Goal: Find contact information: Find contact information

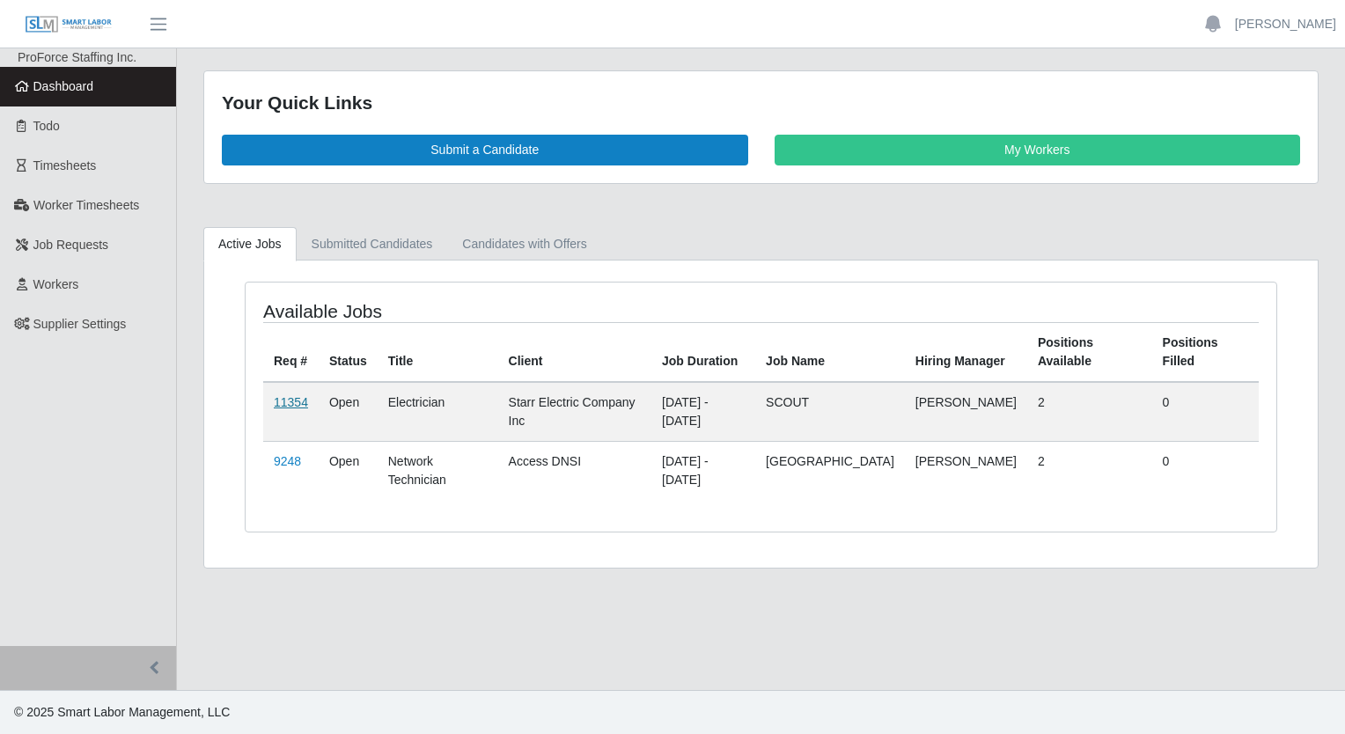
click at [289, 395] on link "11354" at bounding box center [291, 402] width 34 height 14
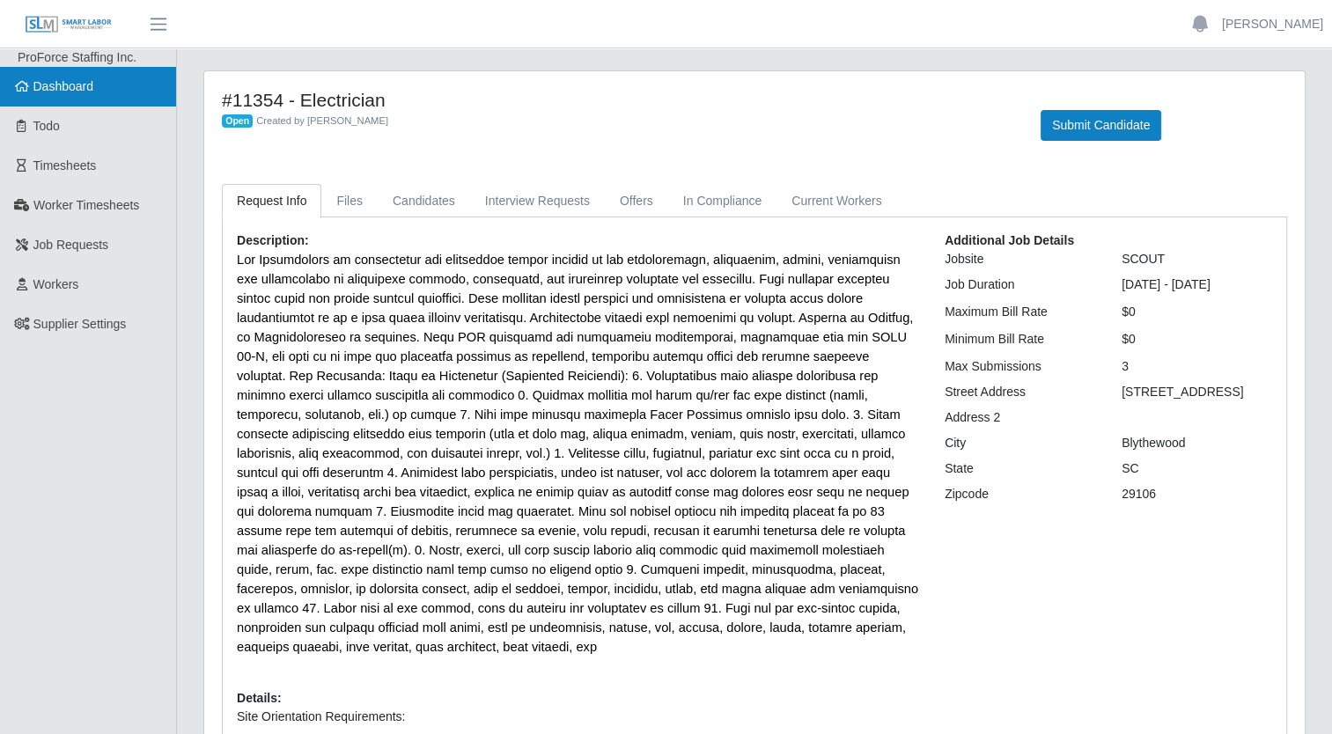
click at [35, 92] on span "Dashboard" at bounding box center [63, 86] width 61 height 14
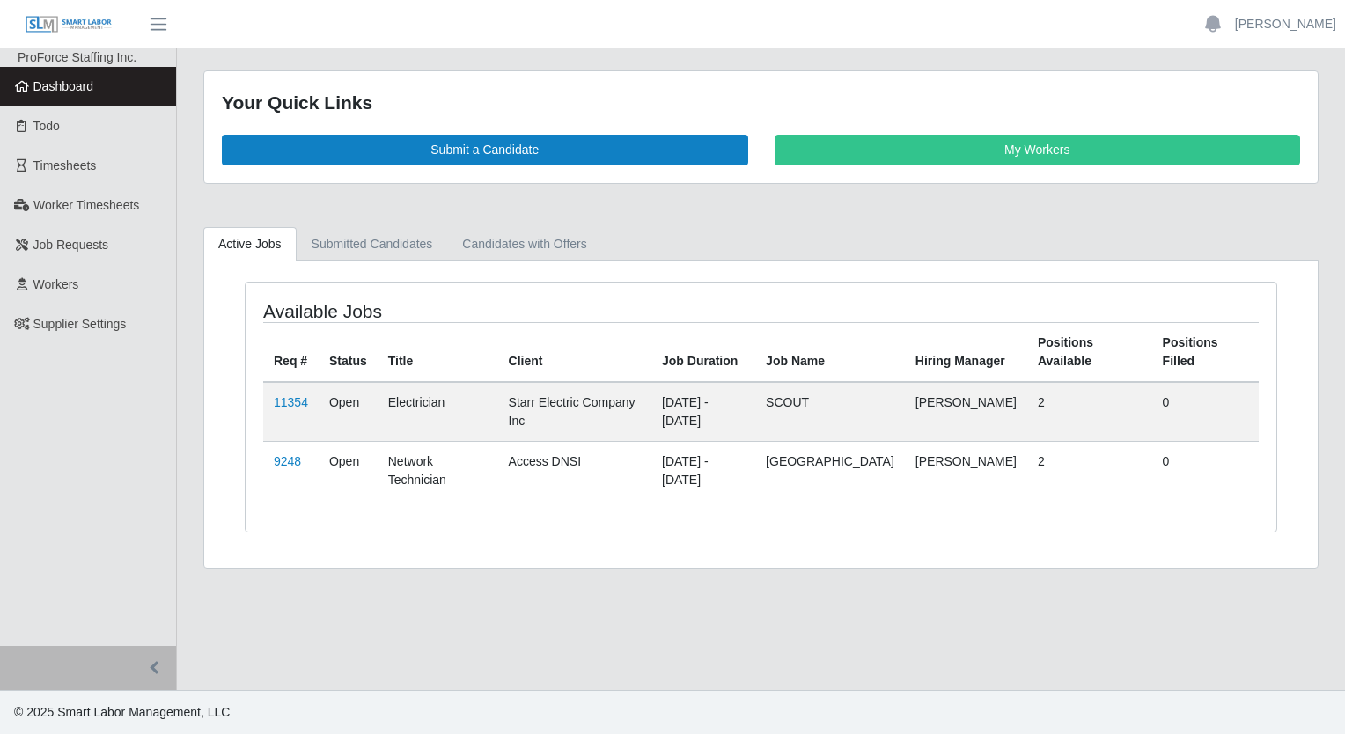
click at [60, 74] on link "Dashboard" at bounding box center [88, 87] width 176 height 40
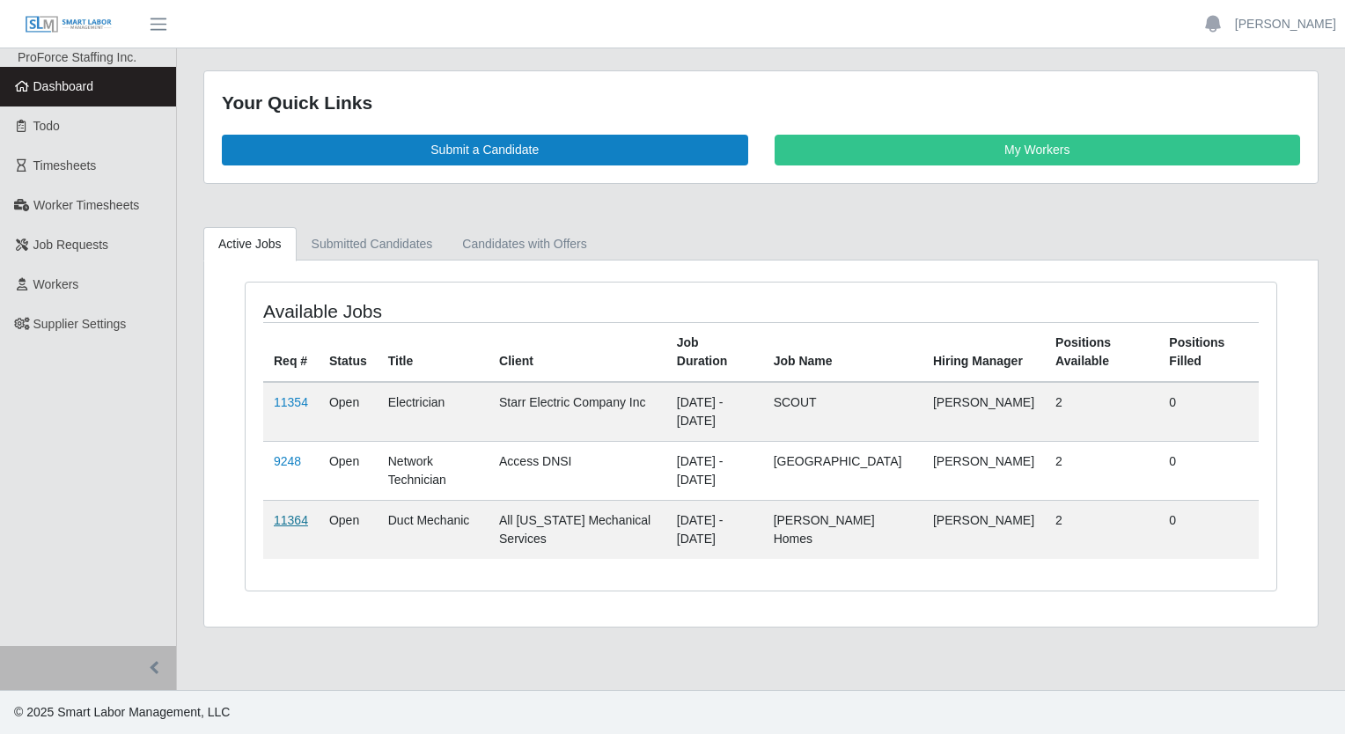
click at [294, 520] on link "11364" at bounding box center [291, 520] width 34 height 14
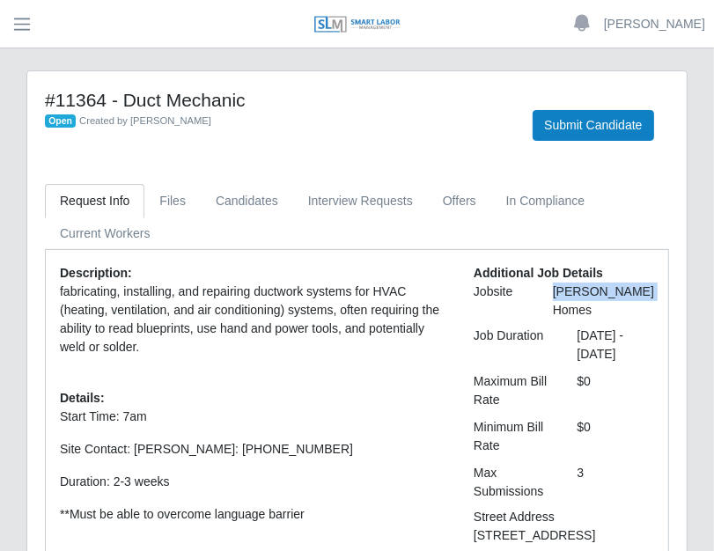
drag, startPoint x: 628, startPoint y: 311, endPoint x: 577, endPoint y: 295, distance: 53.5
click at [577, 295] on div "[PERSON_NAME] Homes" at bounding box center [604, 301] width 128 height 37
drag, startPoint x: 577, startPoint y: 295, endPoint x: 593, endPoint y: 292, distance: 16.9
copy div "[PERSON_NAME] Homes"
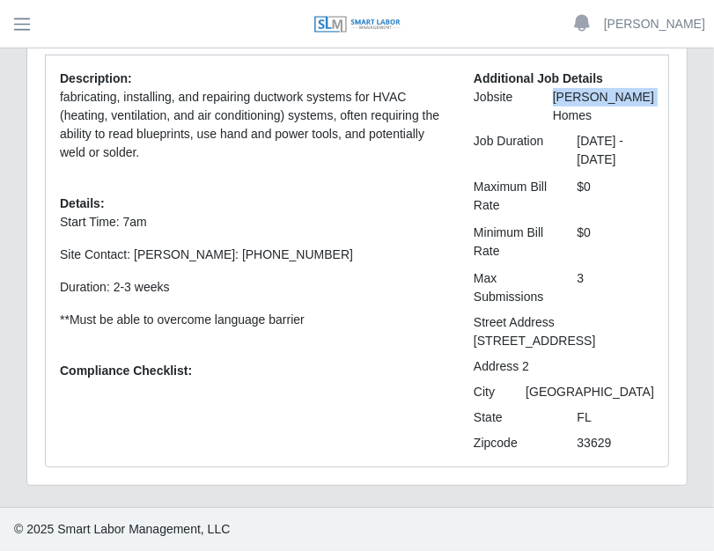
scroll to position [210, 0]
drag, startPoint x: 317, startPoint y: 235, endPoint x: 237, endPoint y: 243, distance: 80.5
click at [237, 246] on p "Site Contact: [PERSON_NAME]: [PHONE_NUMBER]" at bounding box center [253, 255] width 387 height 18
drag, startPoint x: 237, startPoint y: 243, endPoint x: 252, endPoint y: 236, distance: 16.5
copy p "[PHONE_NUMBER]"
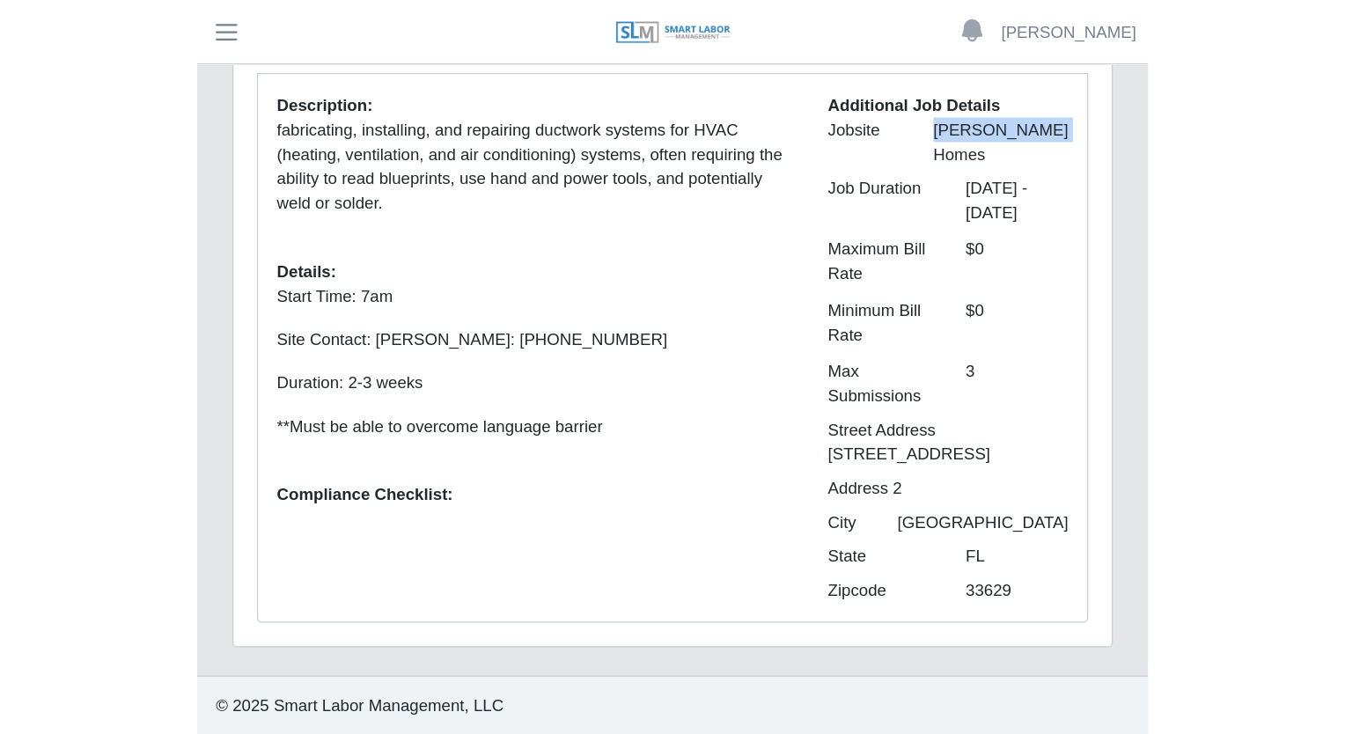
scroll to position [0, 0]
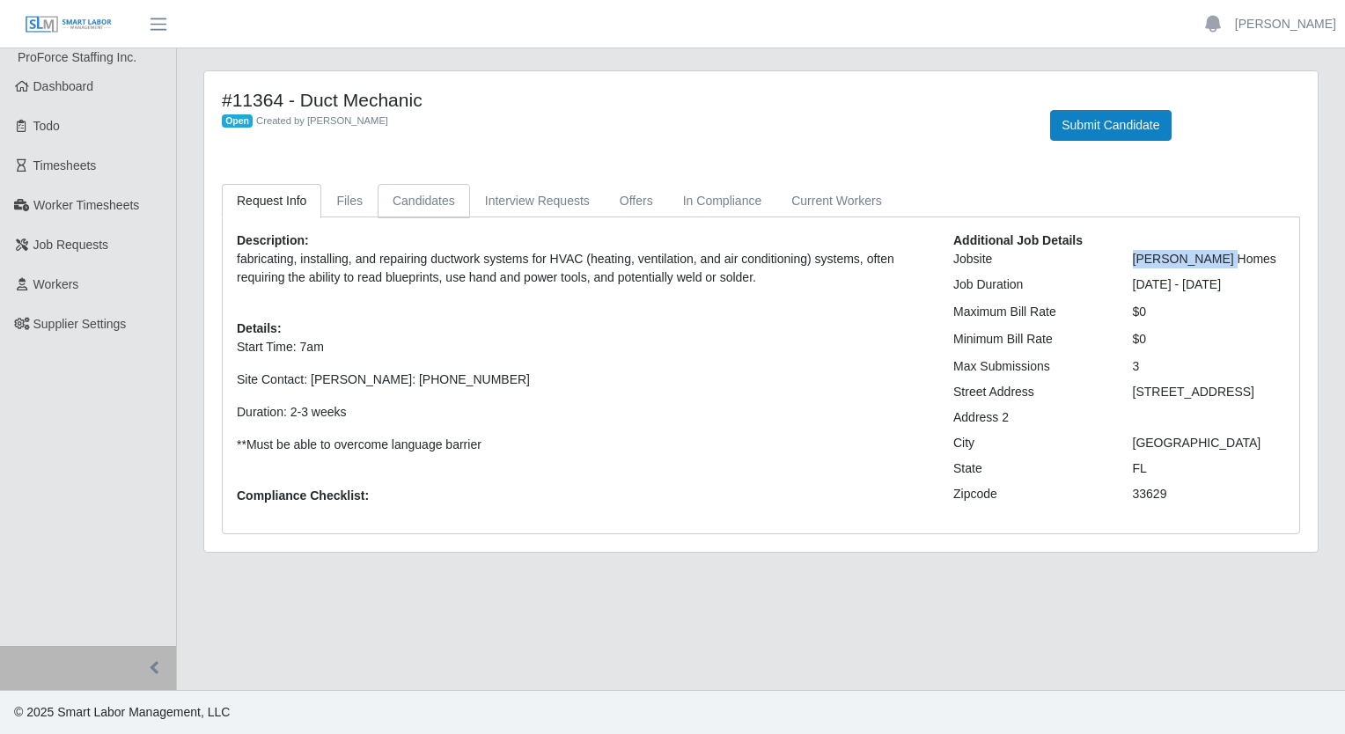
click at [425, 201] on link "Candidates" at bounding box center [424, 201] width 92 height 34
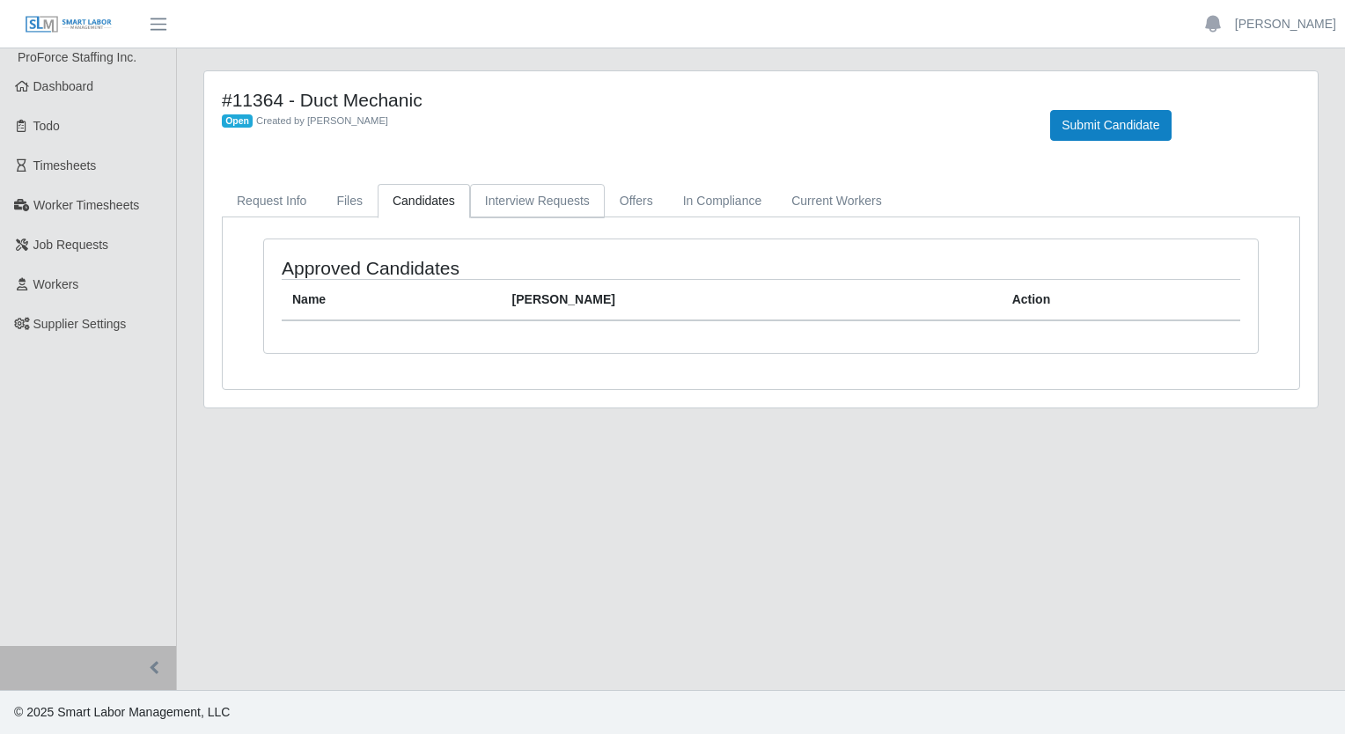
click at [518, 199] on link "Interview Requests" at bounding box center [537, 201] width 135 height 34
click at [687, 196] on link "In Compliance" at bounding box center [722, 201] width 109 height 34
click at [642, 197] on link "Offers" at bounding box center [636, 201] width 63 height 34
click at [817, 206] on link "Current Workers" at bounding box center [836, 201] width 120 height 34
click at [331, 203] on link "Files" at bounding box center [349, 201] width 56 height 34
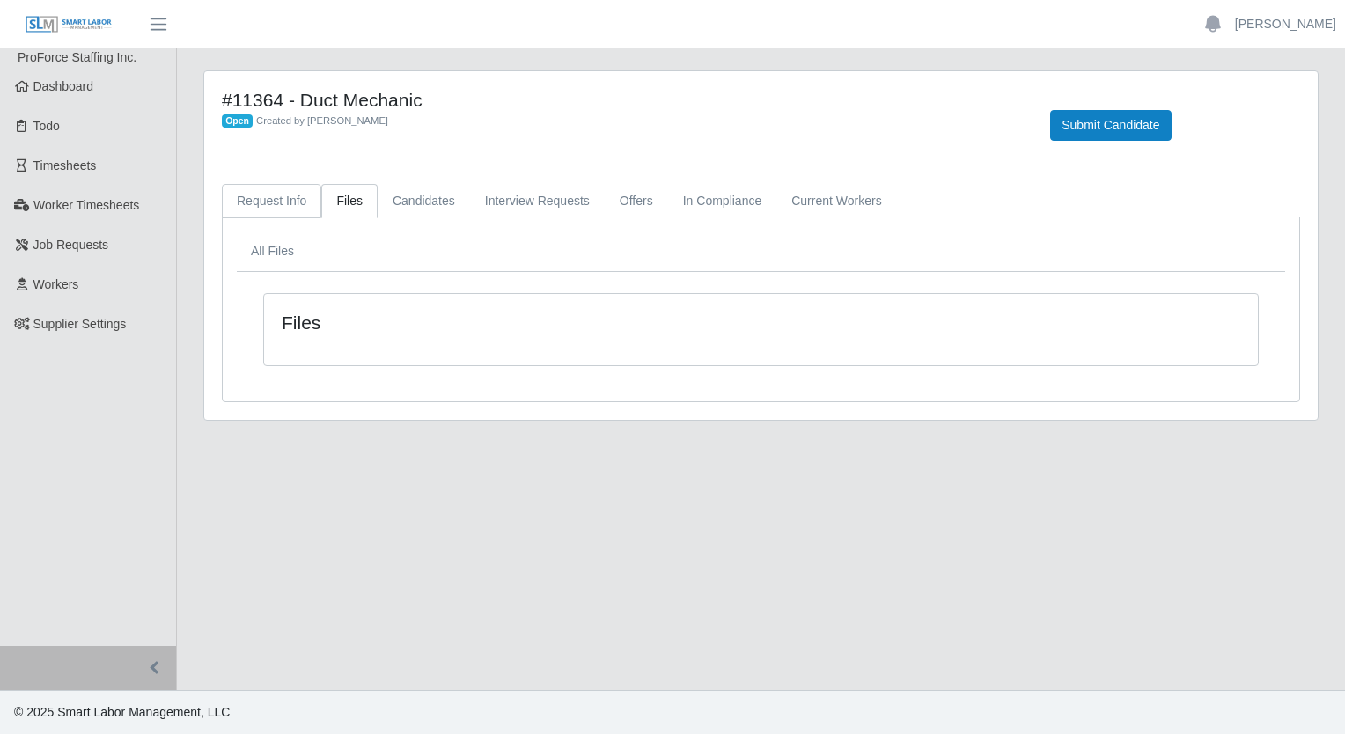
click at [239, 194] on link "Request Info" at bounding box center [271, 201] width 99 height 34
